Goal: Navigation & Orientation: Find specific page/section

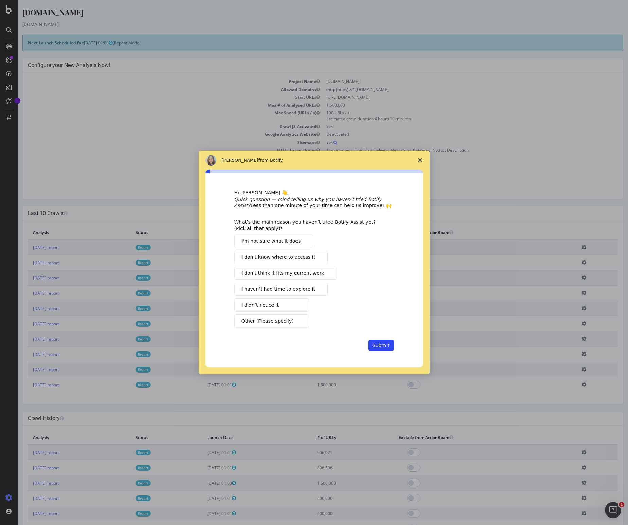
click at [419, 159] on polygon "Close survey" at bounding box center [420, 160] width 4 height 4
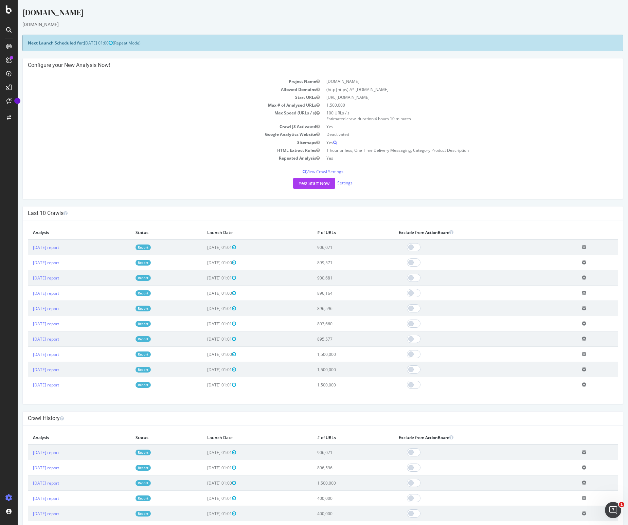
click at [62, 12] on div "[DOMAIN_NAME]" at bounding box center [322, 14] width 601 height 14
click at [10, 10] on icon at bounding box center [9, 9] width 6 height 8
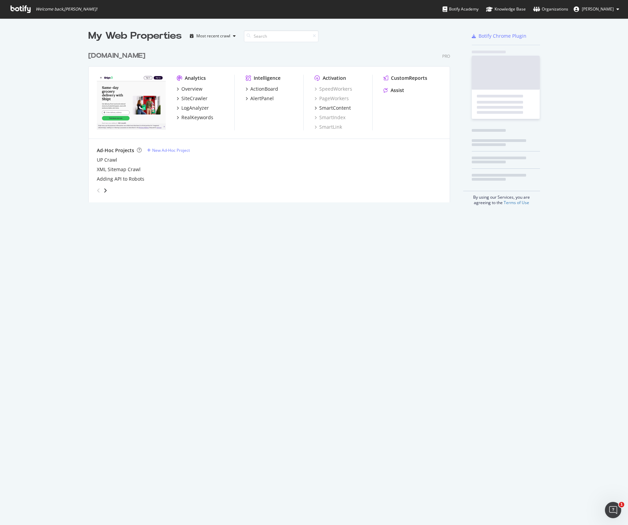
scroll to position [525, 628]
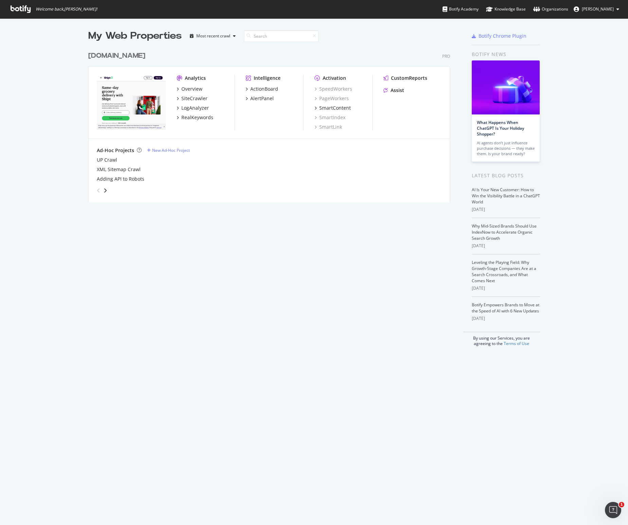
click at [130, 56] on div "[DOMAIN_NAME]" at bounding box center [116, 56] width 57 height 10
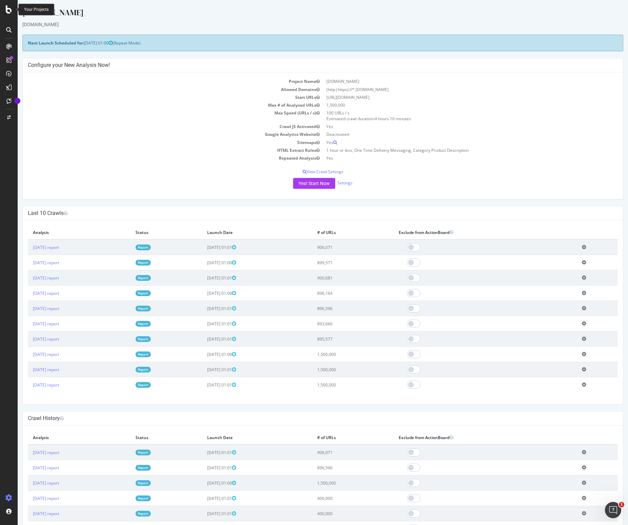
click at [10, 8] on icon at bounding box center [9, 9] width 6 height 8
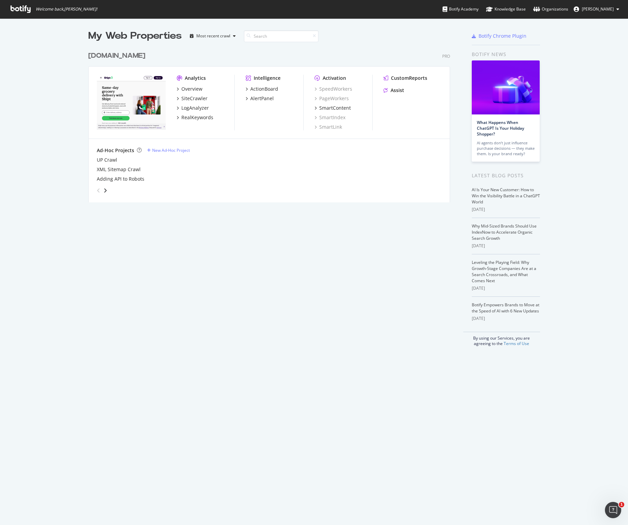
scroll to position [525, 628]
click at [274, 325] on div "My Web Properties Most recent crawl [DOMAIN_NAME] Pro Analytics Overview SiteCr…" at bounding box center [276, 187] width 376 height 317
click at [267, 332] on div "My Web Properties Most recent crawl [DOMAIN_NAME] Pro Analytics Overview SiteCr…" at bounding box center [276, 187] width 376 height 317
click at [445, 56] on div "Pro" at bounding box center [447, 56] width 8 height 6
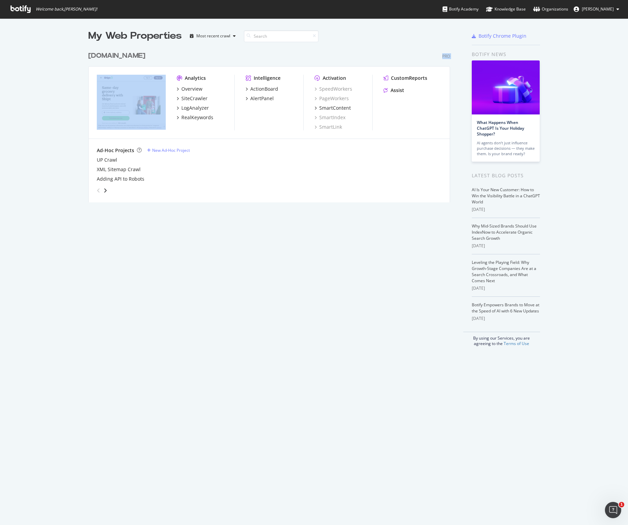
click at [445, 56] on div "Pro" at bounding box center [447, 56] width 8 height 6
click at [435, 57] on div "[DOMAIN_NAME] Pro" at bounding box center [269, 56] width 362 height 10
click at [142, 280] on div "My Web Properties Most recent crawl [DOMAIN_NAME] Pro Analytics Overview SiteCr…" at bounding box center [276, 187] width 376 height 317
click at [89, 278] on div "My Web Properties Most recent crawl [DOMAIN_NAME] Pro Analytics Overview SiteCr…" at bounding box center [276, 187] width 376 height 317
click at [105, 191] on icon "angle-right" at bounding box center [105, 190] width 3 height 5
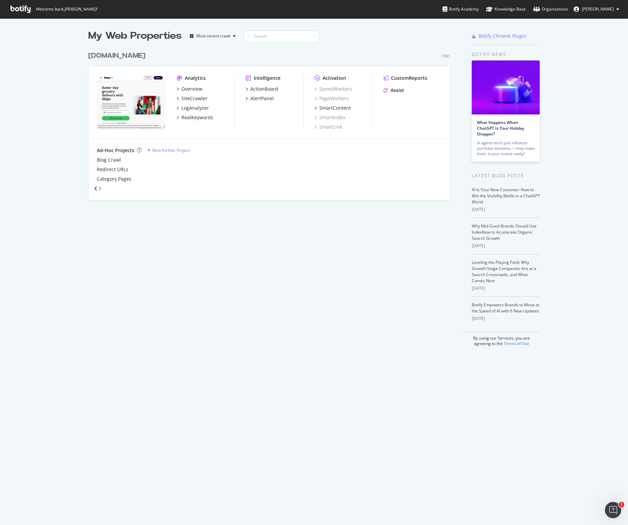
click at [102, 191] on icon "angle-right" at bounding box center [99, 188] width 3 height 5
click at [98, 191] on icon "angle-left" at bounding box center [95, 187] width 3 height 5
click at [98, 191] on icon "angle-left" at bounding box center [95, 188] width 3 height 5
click at [102, 240] on div "My Web Properties Most recent crawl [DOMAIN_NAME] Pro Analytics Overview SiteCr…" at bounding box center [276, 187] width 376 height 317
